Goal: Share content

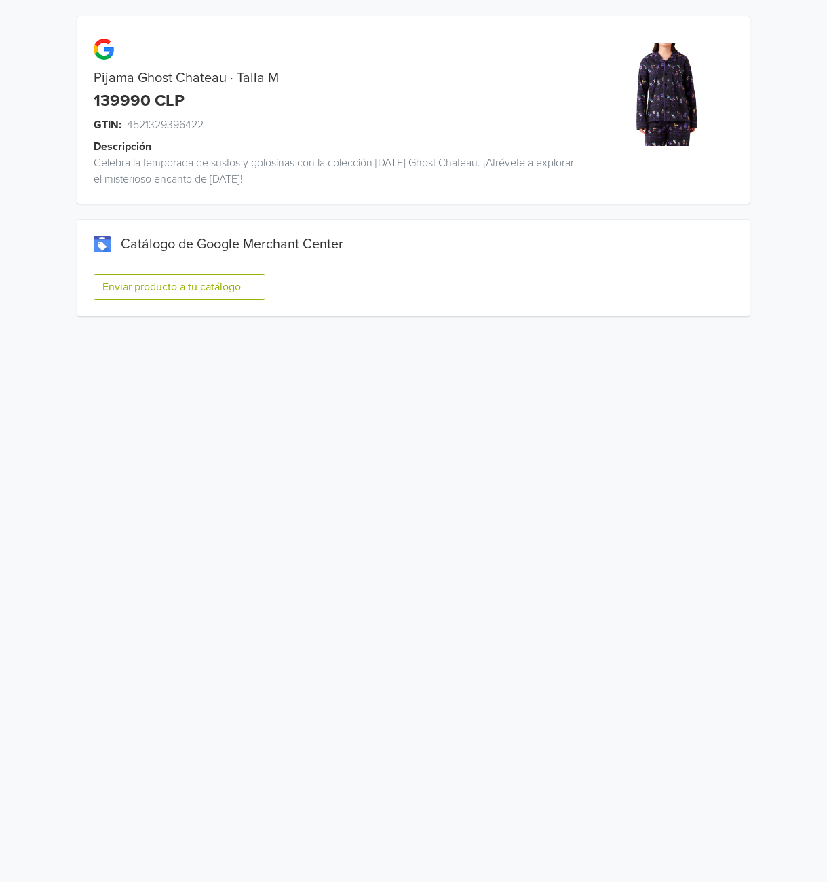
click at [134, 294] on button "Enviar producto a tu catálogo" at bounding box center [180, 287] width 172 height 26
click at [125, 285] on button "Enviar producto a tu catálogo" at bounding box center [180, 287] width 172 height 26
